Goal: Information Seeking & Learning: Find specific fact

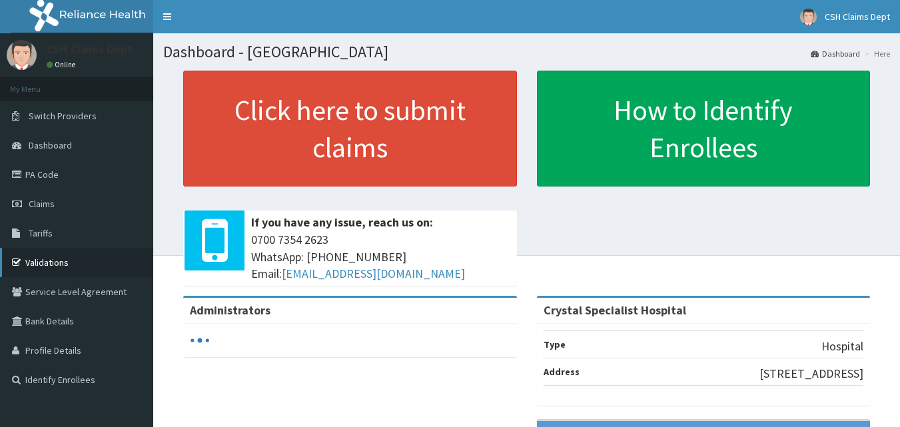
click at [56, 262] on link "Validations" at bounding box center [76, 262] width 153 height 29
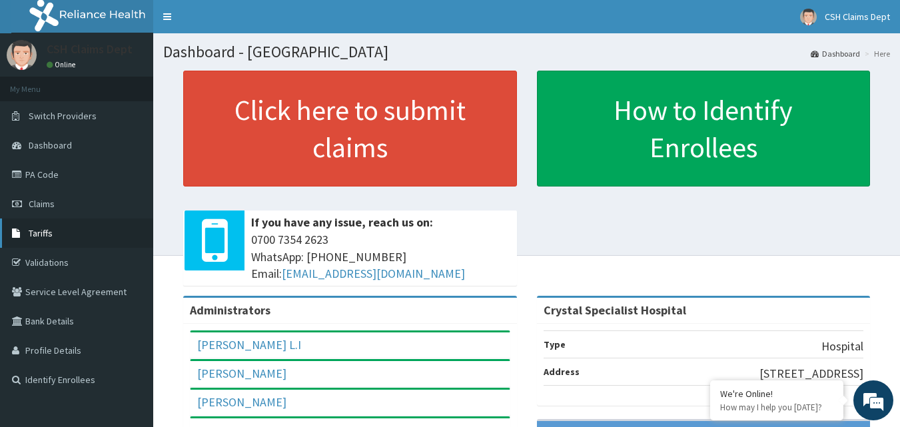
click at [35, 231] on span "Tariffs" at bounding box center [41, 233] width 24 height 12
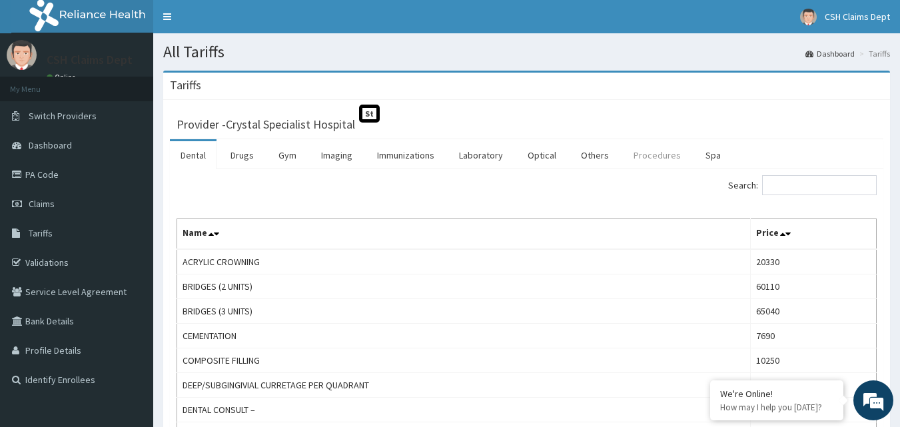
click at [632, 152] on link "Procedures" at bounding box center [657, 155] width 69 height 28
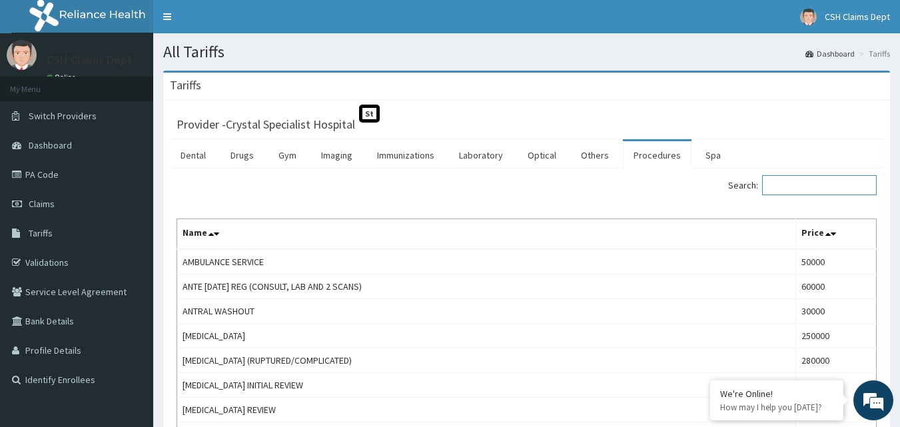
click at [833, 195] on input "Search:" at bounding box center [819, 185] width 115 height 20
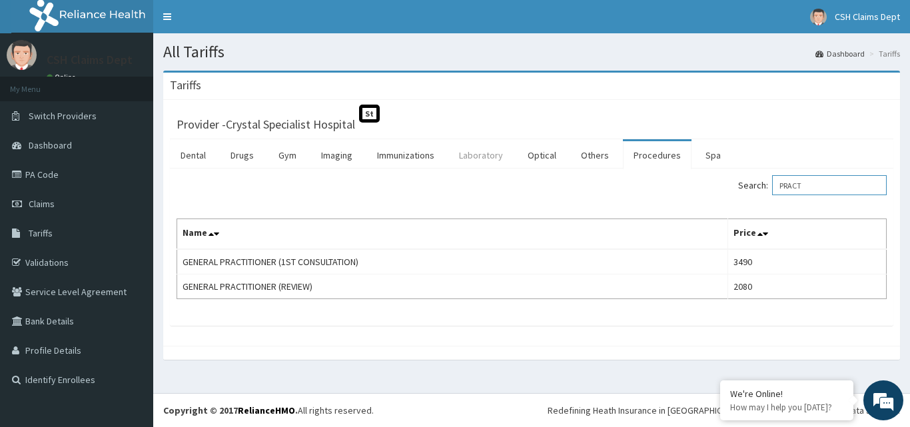
type input "PRACT"
click at [481, 163] on link "Laboratory" at bounding box center [480, 155] width 65 height 28
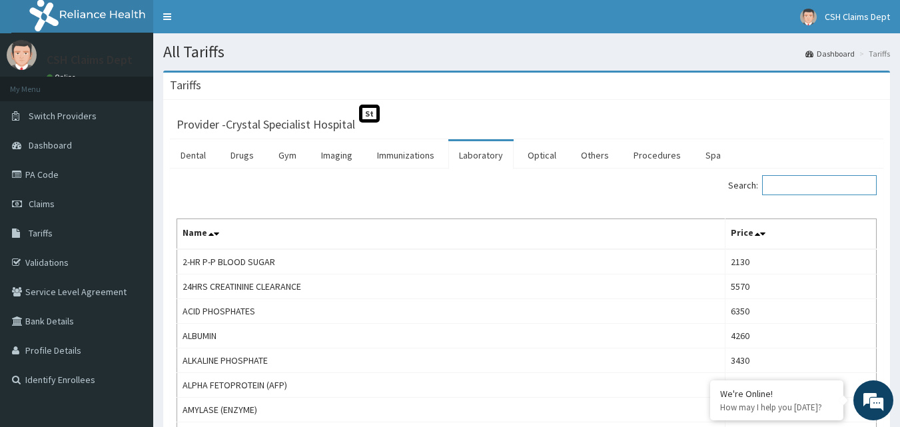
click at [796, 186] on input "Search:" at bounding box center [819, 185] width 115 height 20
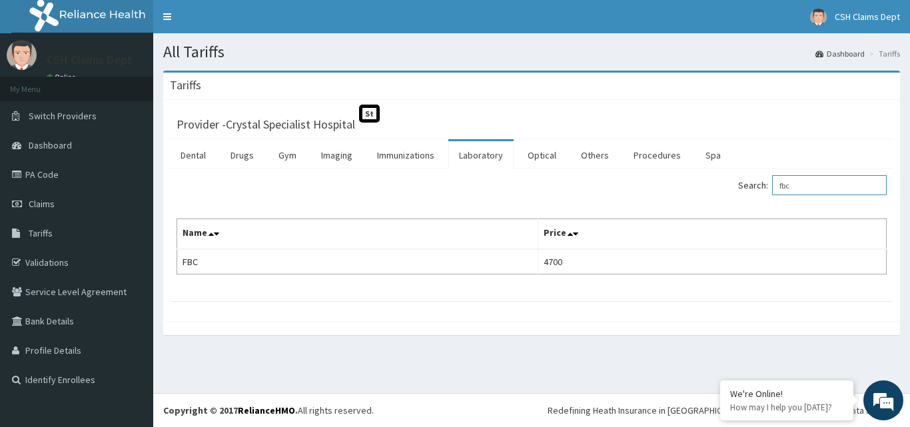
click at [791, 187] on input "fbc" at bounding box center [829, 185] width 115 height 20
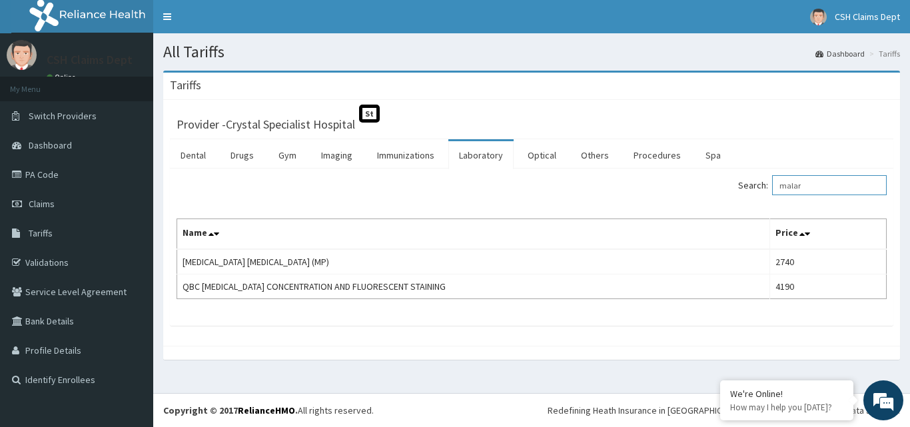
type input "malar"
click at [243, 155] on link "Drugs" at bounding box center [242, 155] width 45 height 28
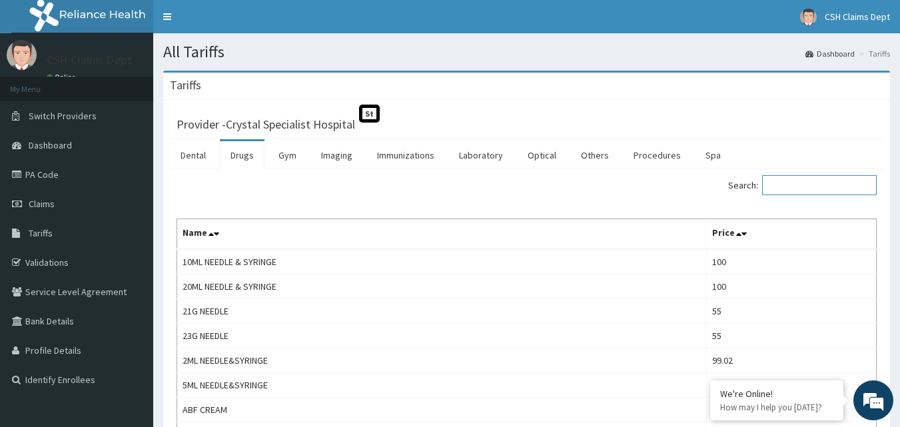
click at [837, 187] on input "Search:" at bounding box center [819, 185] width 115 height 20
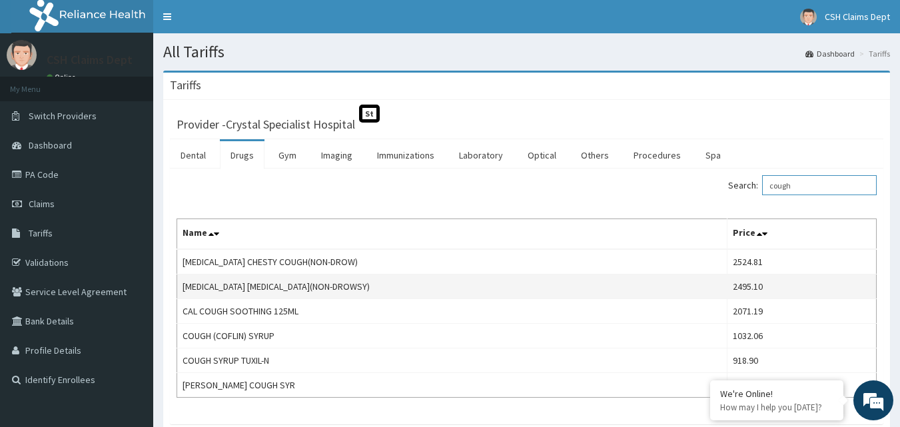
scroll to position [67, 0]
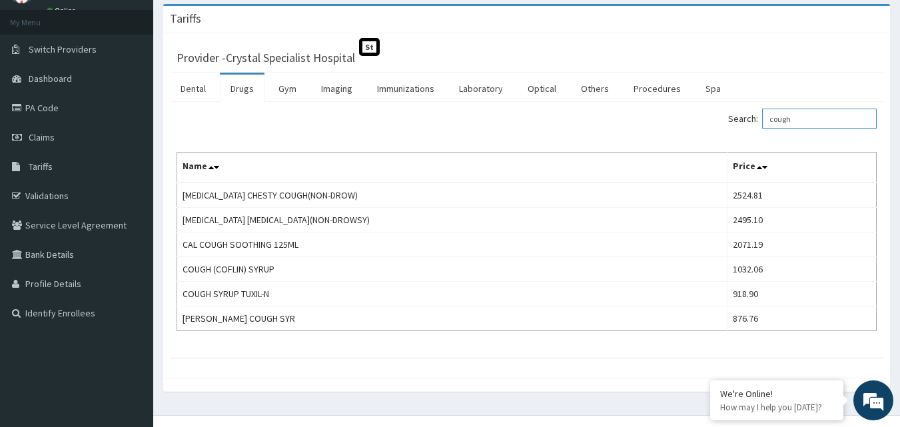
click at [827, 118] on input "cough" at bounding box center [819, 119] width 115 height 20
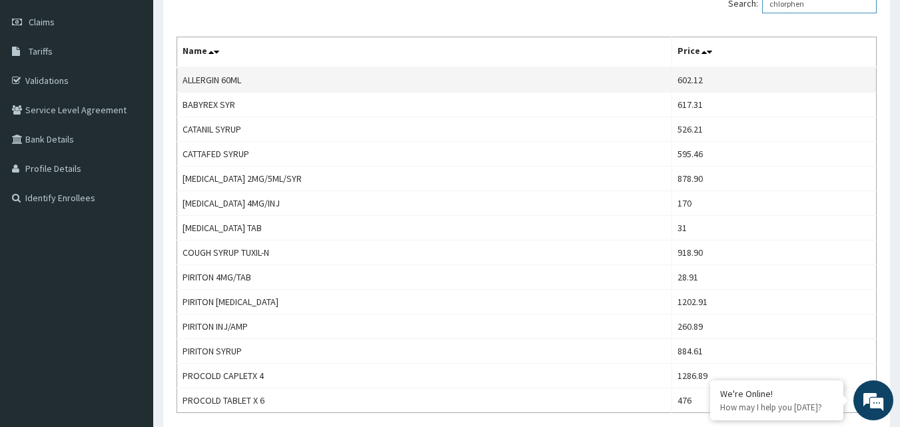
scroll to position [153, 0]
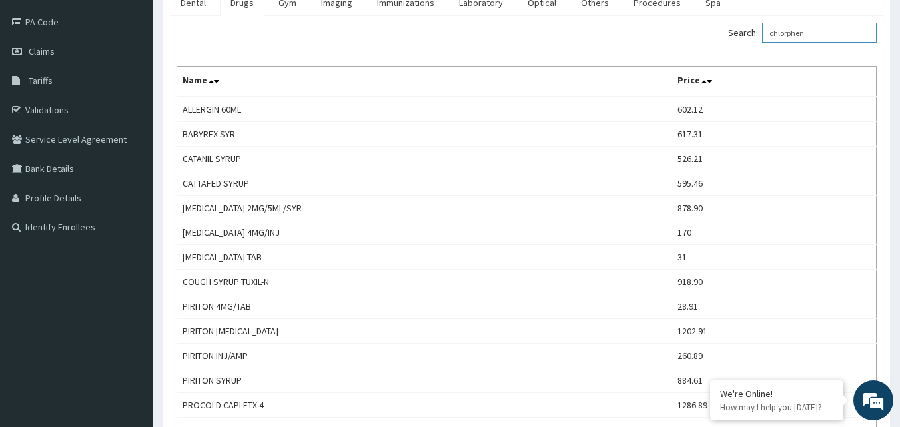
click at [841, 28] on input "chlorphen" at bounding box center [819, 33] width 115 height 20
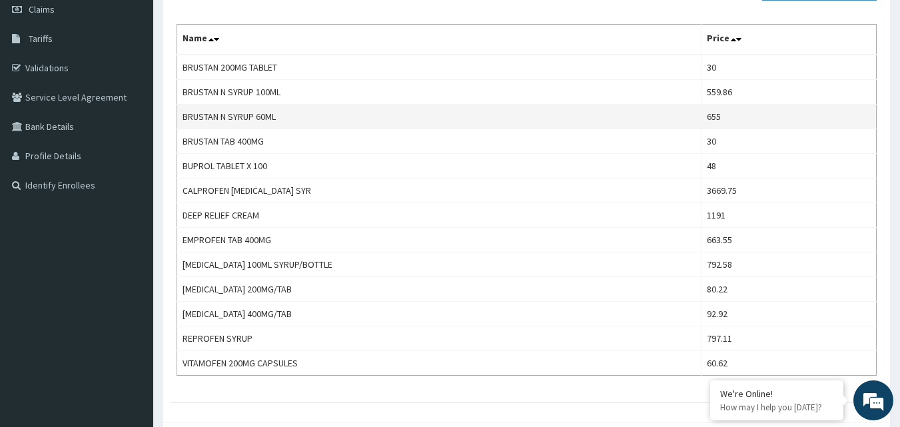
scroll to position [128, 0]
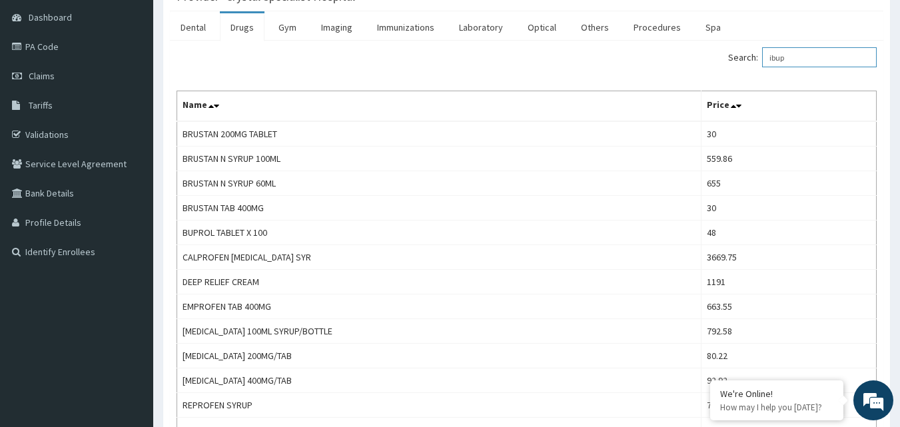
click at [805, 56] on input "ibup" at bounding box center [819, 57] width 115 height 20
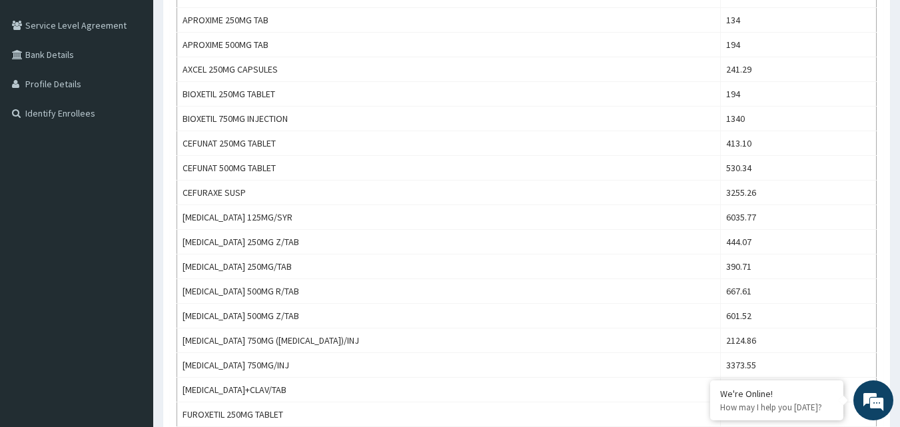
scroll to position [67, 0]
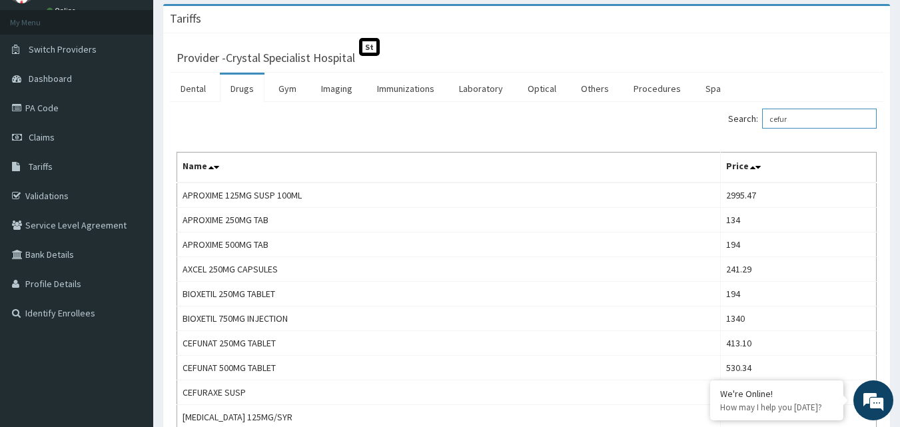
click at [843, 111] on input "cefur" at bounding box center [819, 119] width 115 height 20
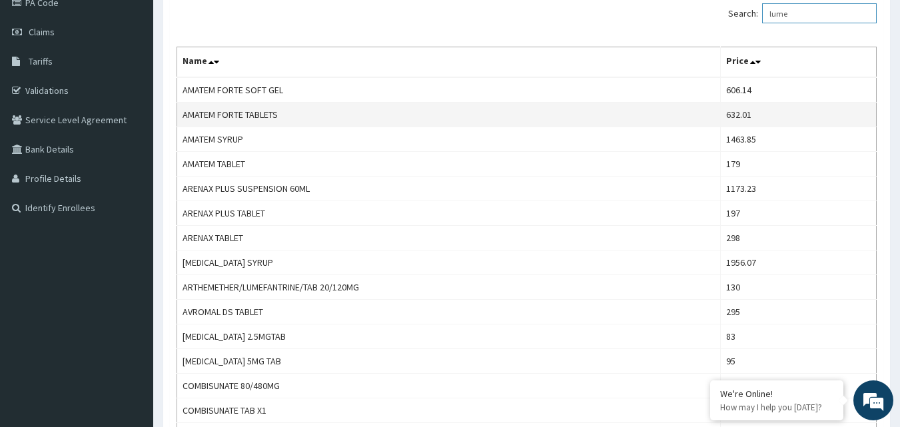
scroll to position [167, 0]
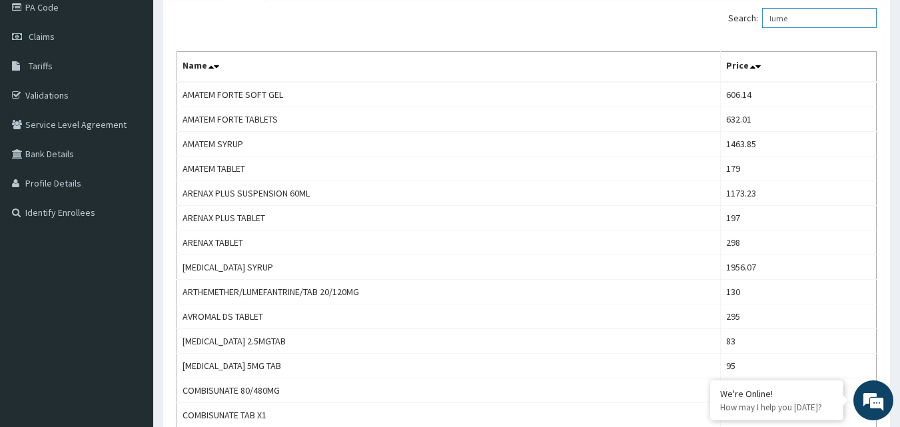
click at [826, 15] on input "lume" at bounding box center [819, 18] width 115 height 20
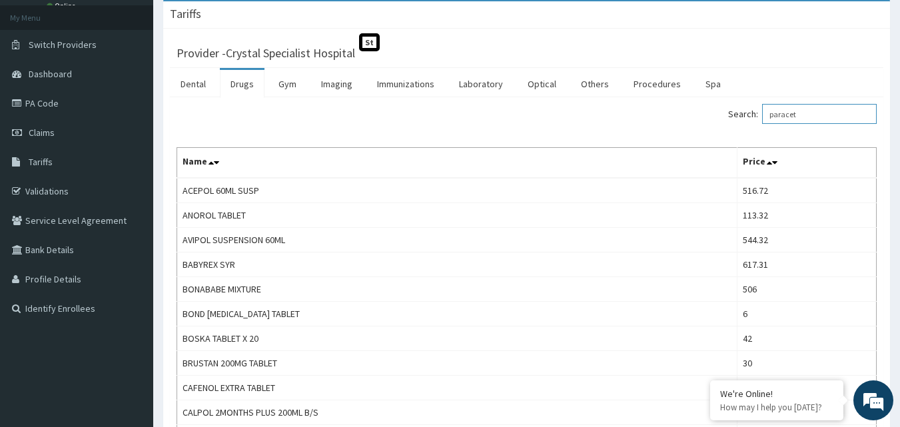
scroll to position [67, 0]
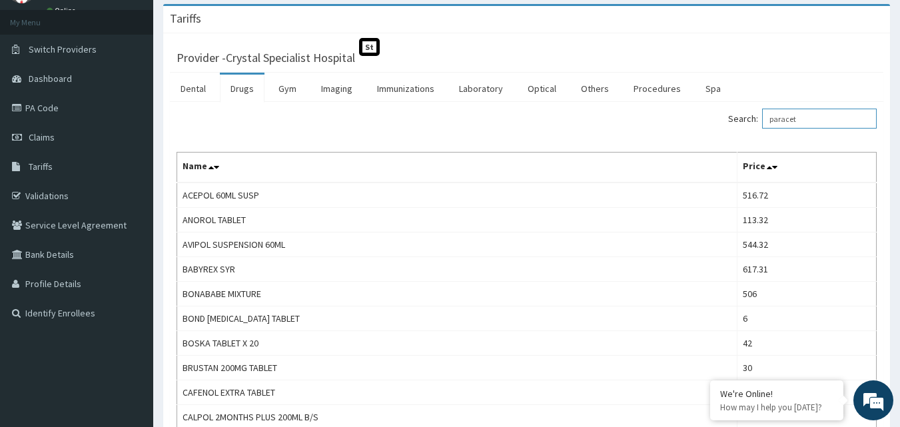
click at [806, 119] on input "paracet" at bounding box center [819, 119] width 115 height 20
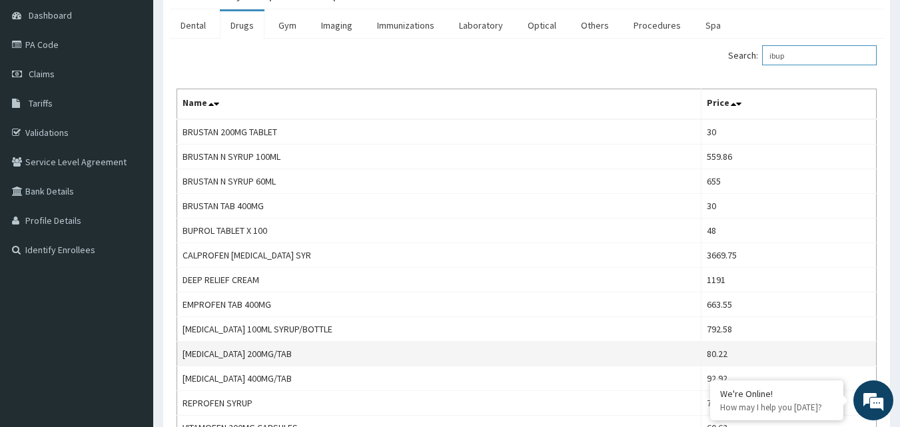
scroll to position [0, 0]
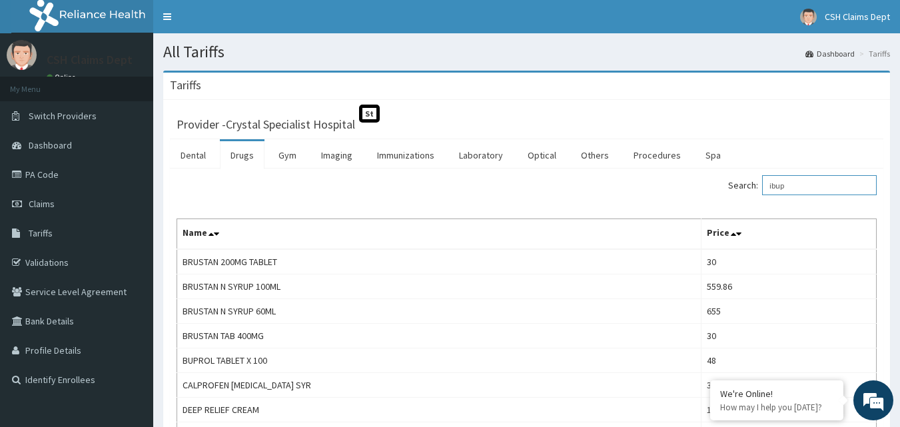
click at [814, 180] on input "ibup" at bounding box center [819, 185] width 115 height 20
click at [812, 180] on input "ibup" at bounding box center [819, 185] width 115 height 20
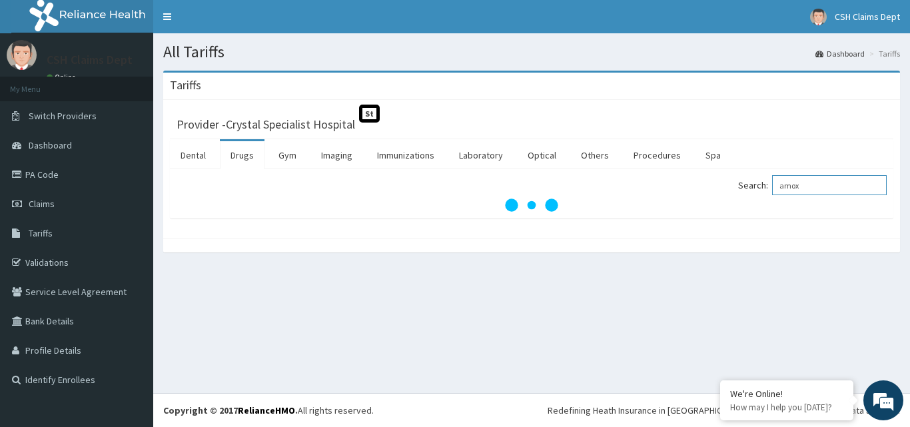
type input "amox"
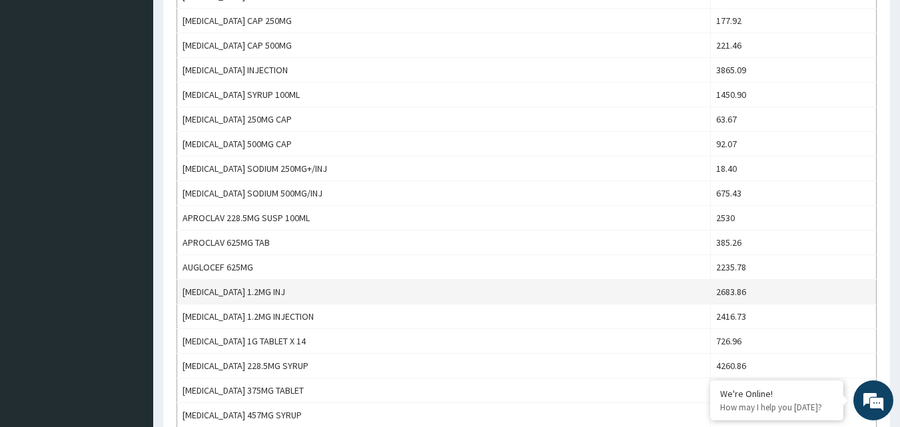
scroll to position [618, 0]
